Goal: Task Accomplishment & Management: Complete application form

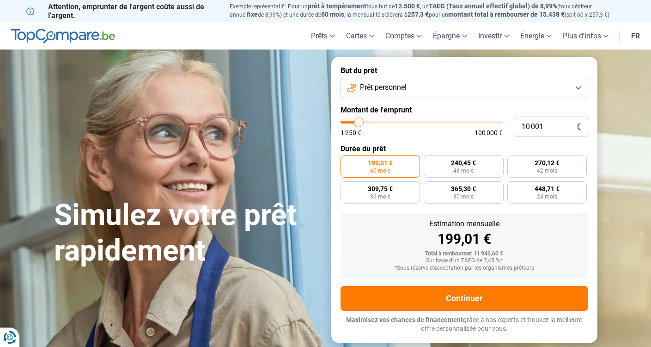
type input "37 250"
type input "37250"
click at [401, 121] on input "range" at bounding box center [422, 122] width 162 height 3
radio input "false"
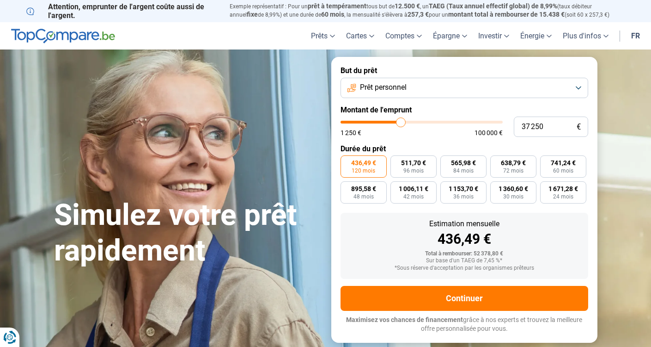
type input "22 750"
type input "22750"
click at [379, 122] on input "range" at bounding box center [422, 122] width 162 height 3
type input "32 250"
type input "32250"
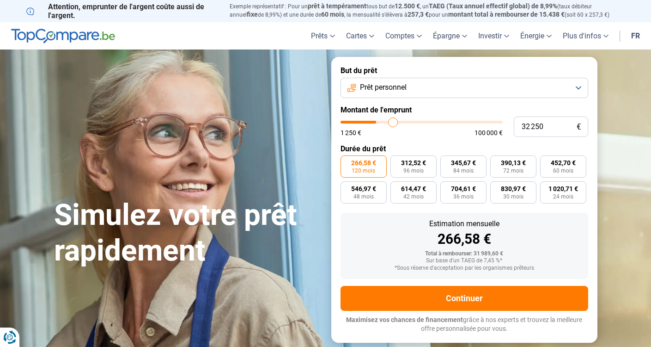
click at [393, 121] on input "range" at bounding box center [422, 122] width 162 height 3
type input "38 000"
type input "38000"
click at [402, 121] on input "range" at bounding box center [422, 122] width 162 height 3
type input "31 750"
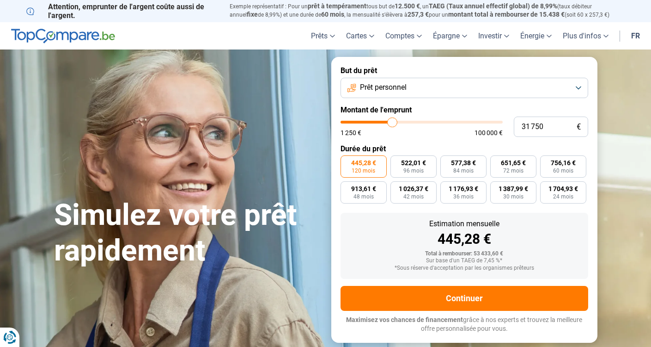
type input "31750"
click at [393, 121] on input "range" at bounding box center [422, 122] width 162 height 3
type input "26 250"
type input "26250"
click at [384, 122] on input "range" at bounding box center [422, 122] width 162 height 3
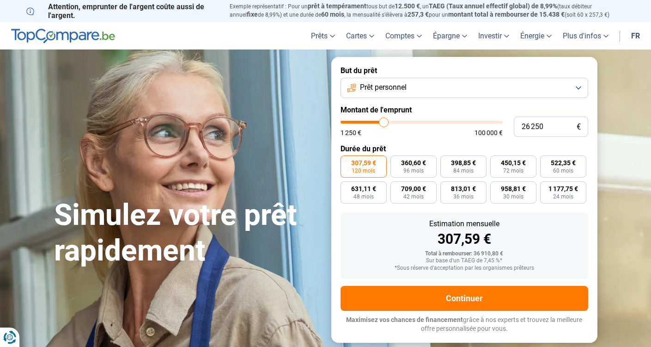
click at [389, 121] on input "range" at bounding box center [422, 122] width 162 height 3
type input "30 250"
type input "30250"
click at [390, 121] on input "range" at bounding box center [422, 122] width 162 height 3
click at [364, 166] on label "354,47 € 120 mois" at bounding box center [364, 166] width 46 height 22
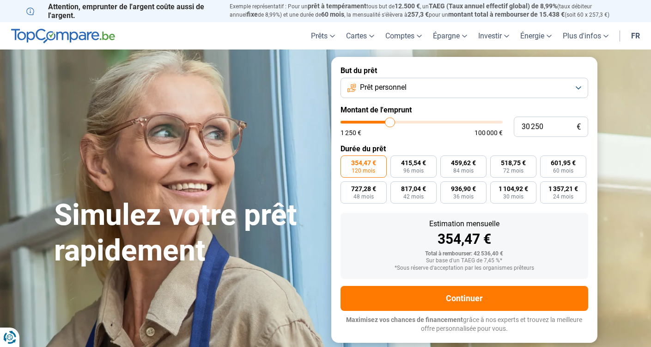
click at [347, 161] on input "354,47 € 120 mois" at bounding box center [344, 158] width 6 height 6
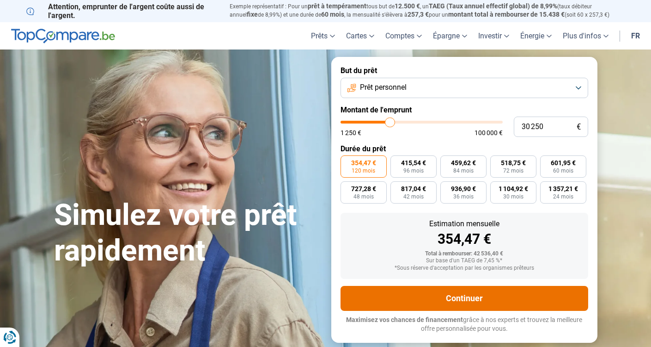
click at [461, 301] on button "Continuer" at bounding box center [465, 298] width 248 height 25
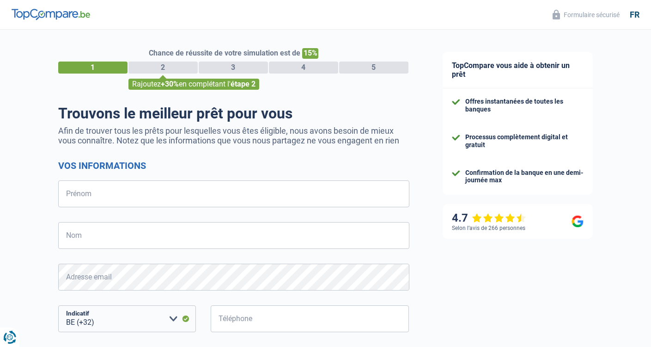
select select "32"
